Goal: Task Accomplishment & Management: Complete application form

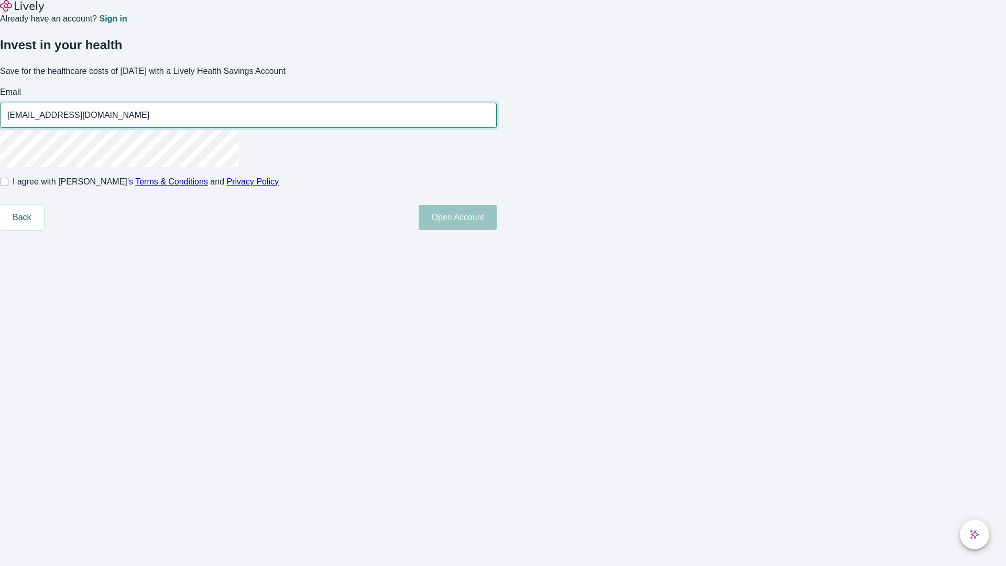
type input "[EMAIL_ADDRESS][DOMAIN_NAME]"
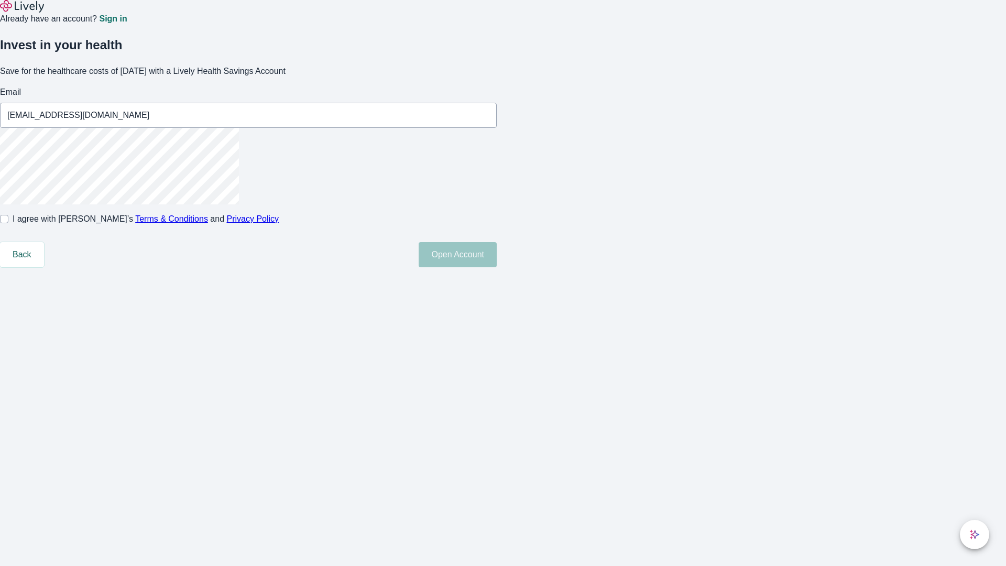
click at [8, 223] on input "I agree with Lively’s Terms & Conditions and Privacy Policy" at bounding box center [4, 219] width 8 height 8
checkbox input "true"
click at [497, 267] on button "Open Account" at bounding box center [458, 254] width 78 height 25
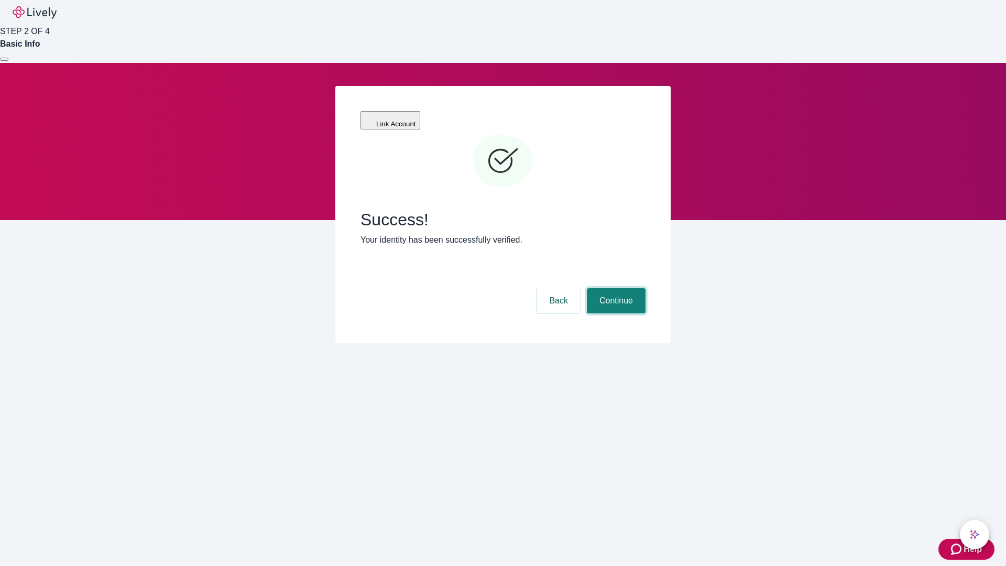
click at [615, 288] on button "Continue" at bounding box center [616, 300] width 59 height 25
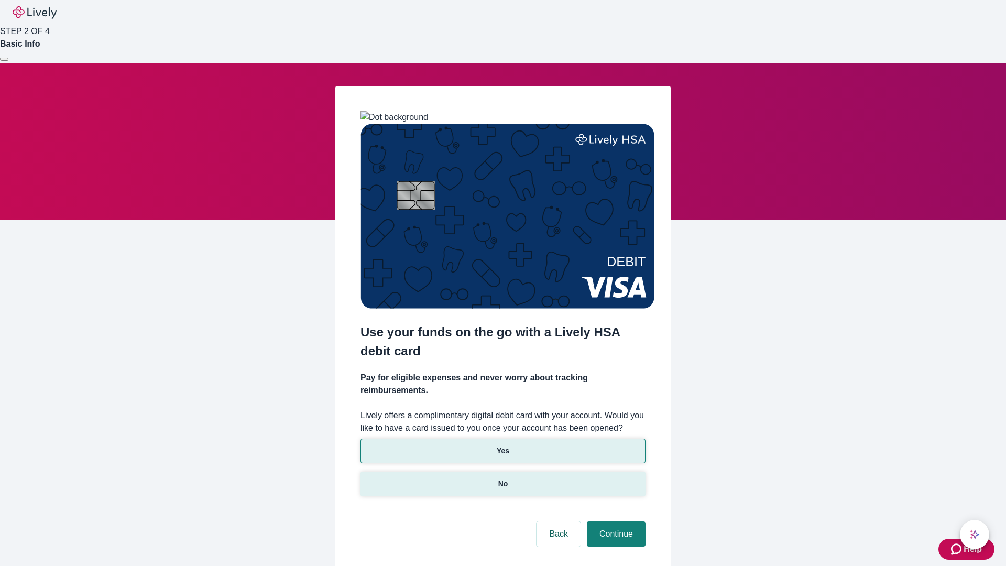
click at [503, 479] on p "No" at bounding box center [503, 484] width 10 height 11
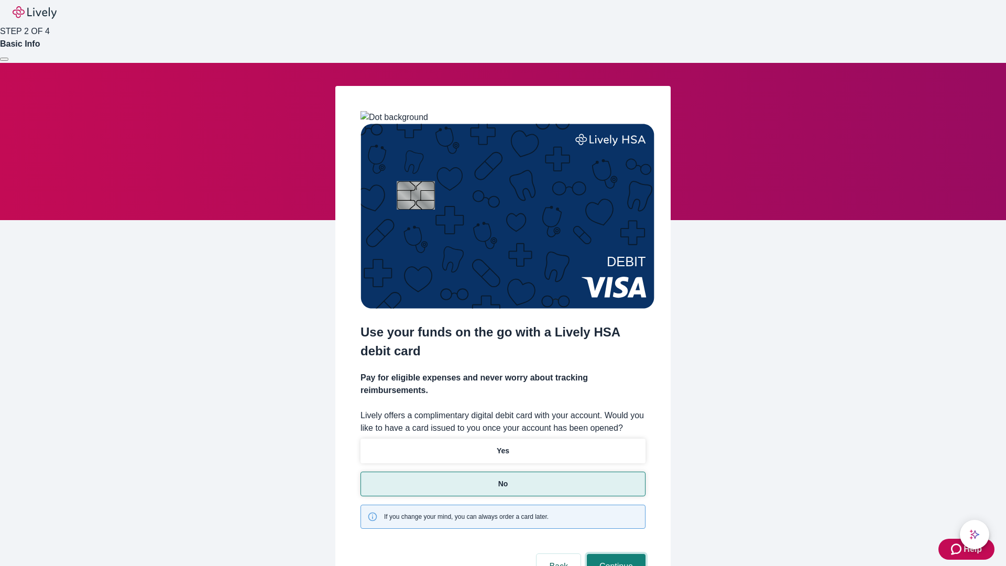
click at [615, 554] on button "Continue" at bounding box center [616, 566] width 59 height 25
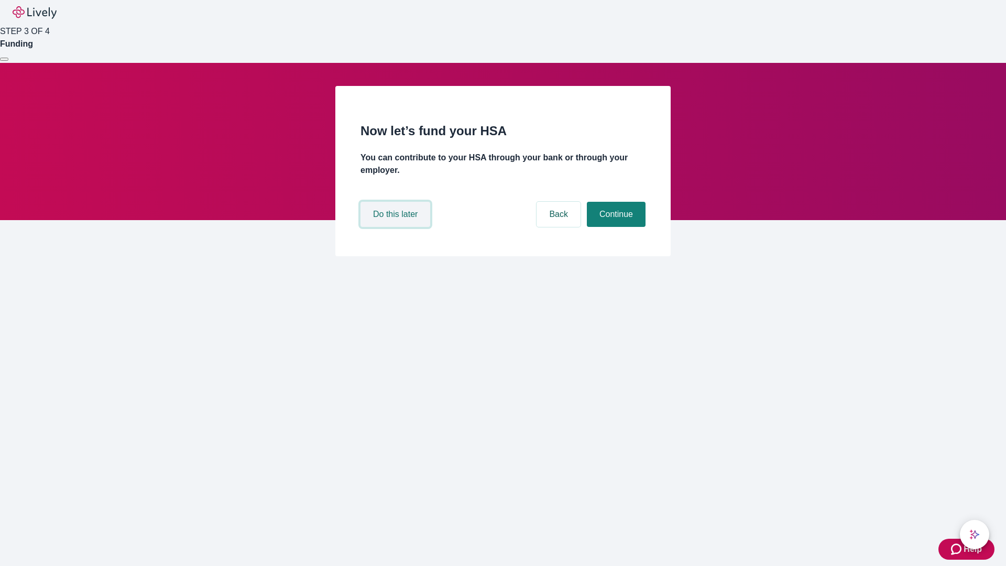
click at [397, 227] on button "Do this later" at bounding box center [396, 214] width 70 height 25
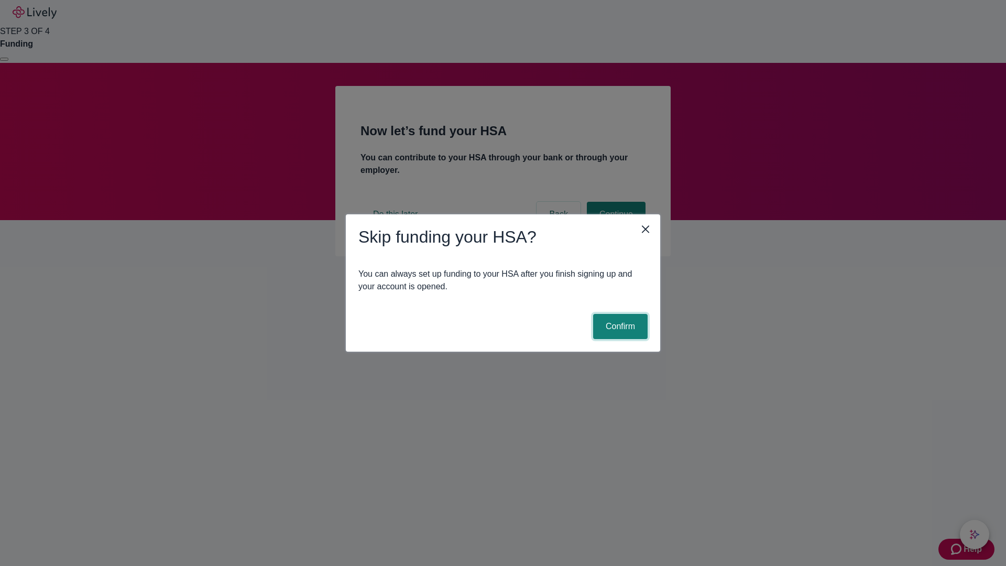
click at [619, 327] on button "Confirm" at bounding box center [620, 326] width 55 height 25
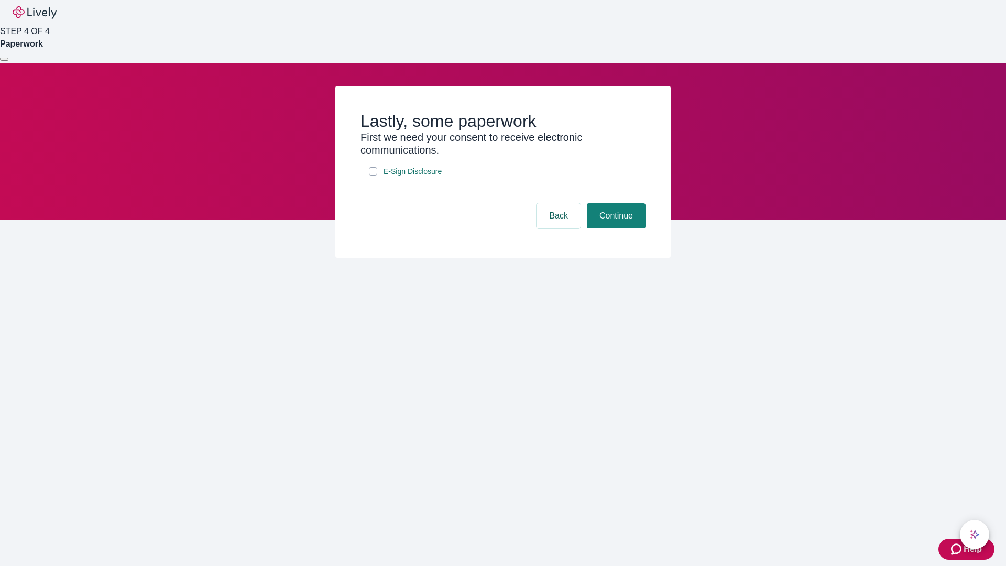
click at [373, 176] on input "E-Sign Disclosure" at bounding box center [373, 171] width 8 height 8
checkbox input "true"
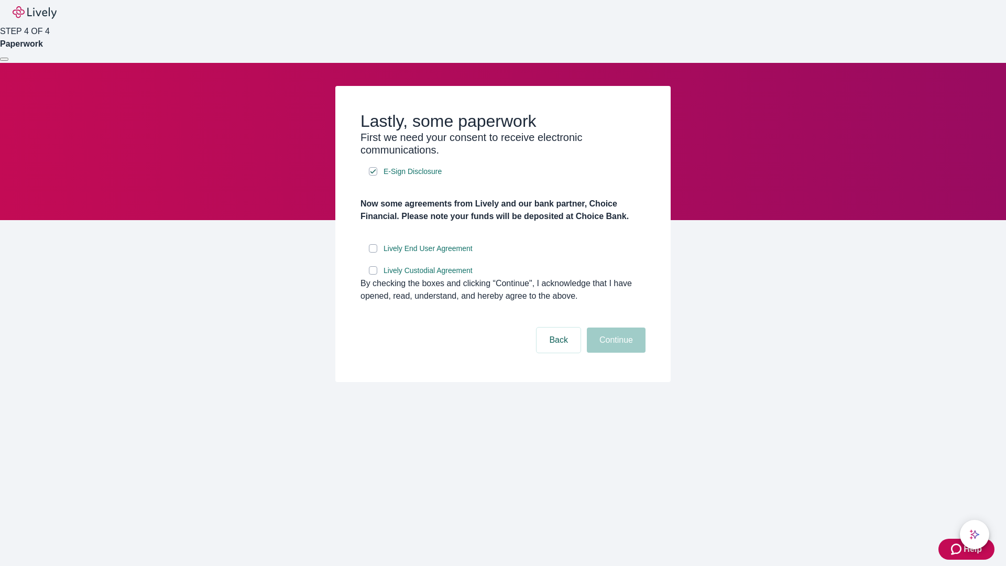
click at [373, 253] on input "Lively End User Agreement" at bounding box center [373, 248] width 8 height 8
checkbox input "true"
click at [373, 275] on input "Lively Custodial Agreement" at bounding box center [373, 270] width 8 height 8
checkbox input "true"
click at [615, 353] on button "Continue" at bounding box center [616, 340] width 59 height 25
